Goal: Navigation & Orientation: Find specific page/section

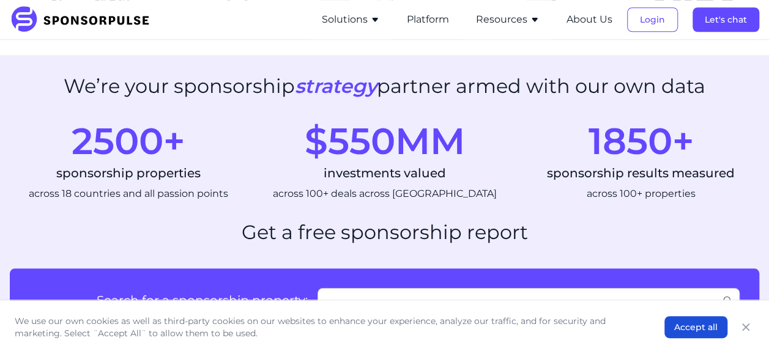
scroll to position [497, 9]
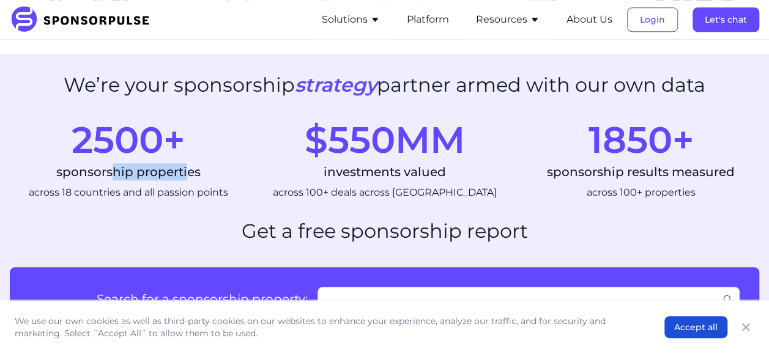
drag, startPoint x: 108, startPoint y: 169, endPoint x: 178, endPoint y: 181, distance: 71.4
click at [178, 181] on div "sponsorship properties" at bounding box center [128, 171] width 237 height 17
drag, startPoint x: 178, startPoint y: 181, endPoint x: 214, endPoint y: 188, distance: 36.8
click at [214, 188] on div "across 18 countries and all passion points" at bounding box center [128, 192] width 237 height 15
drag, startPoint x: 214, startPoint y: 188, endPoint x: 193, endPoint y: 214, distance: 33.1
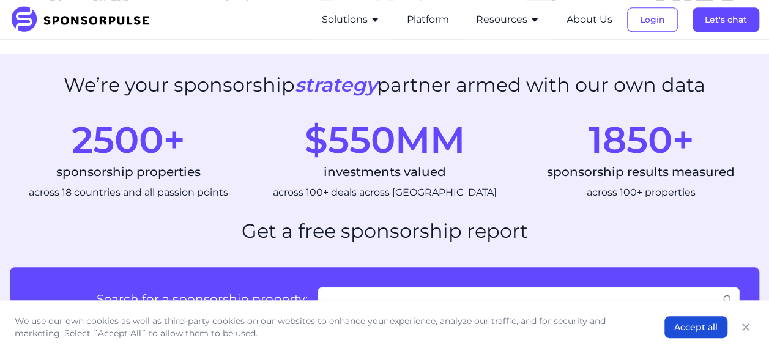
click at [193, 214] on section "We’re your sponsorship strategy partner armed with our own data 2500+ sponsorsh…" at bounding box center [384, 136] width 769 height 165
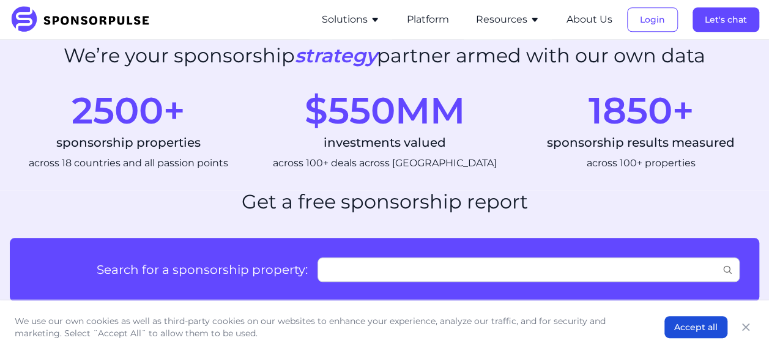
scroll to position [525, 9]
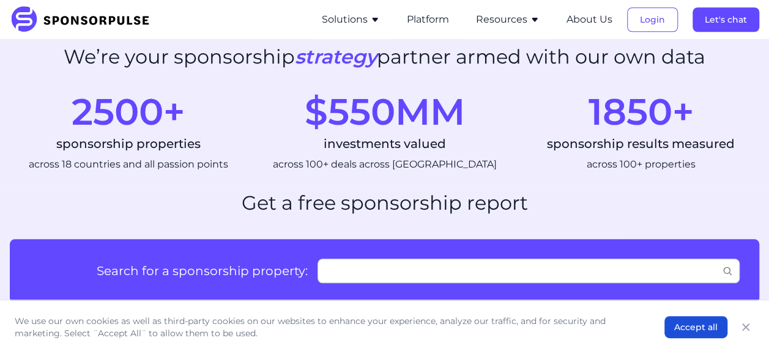
drag, startPoint x: 305, startPoint y: 146, endPoint x: 316, endPoint y: 140, distance: 12.6
click at [316, 140] on div "investments valued" at bounding box center [384, 143] width 237 height 17
click at [310, 149] on div "investments valued" at bounding box center [384, 143] width 237 height 17
click at [315, 149] on div "investments valued" at bounding box center [384, 143] width 237 height 17
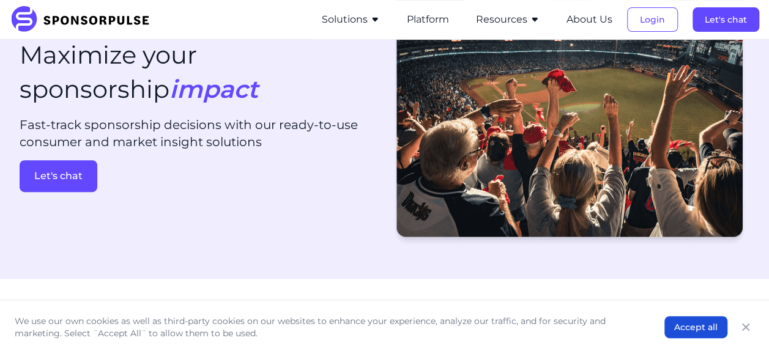
scroll to position [0, 9]
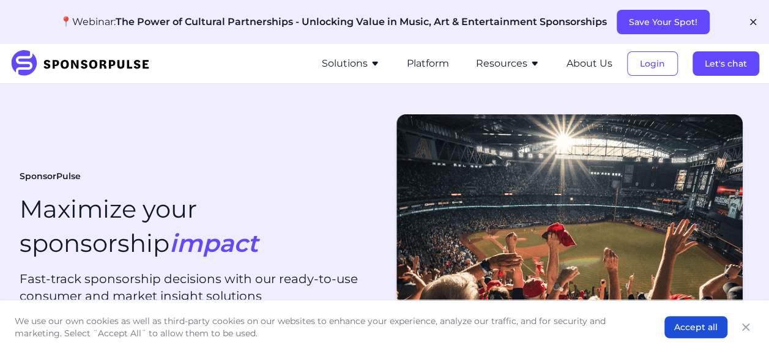
click at [722, 77] on ul "Solutions For Brands Overview Discover data-driven sponsorship insights and sol…" at bounding box center [535, 63] width 450 height 39
click at [627, 66] on button "Login" at bounding box center [652, 63] width 51 height 24
